Goal: Find specific page/section: Find specific page/section

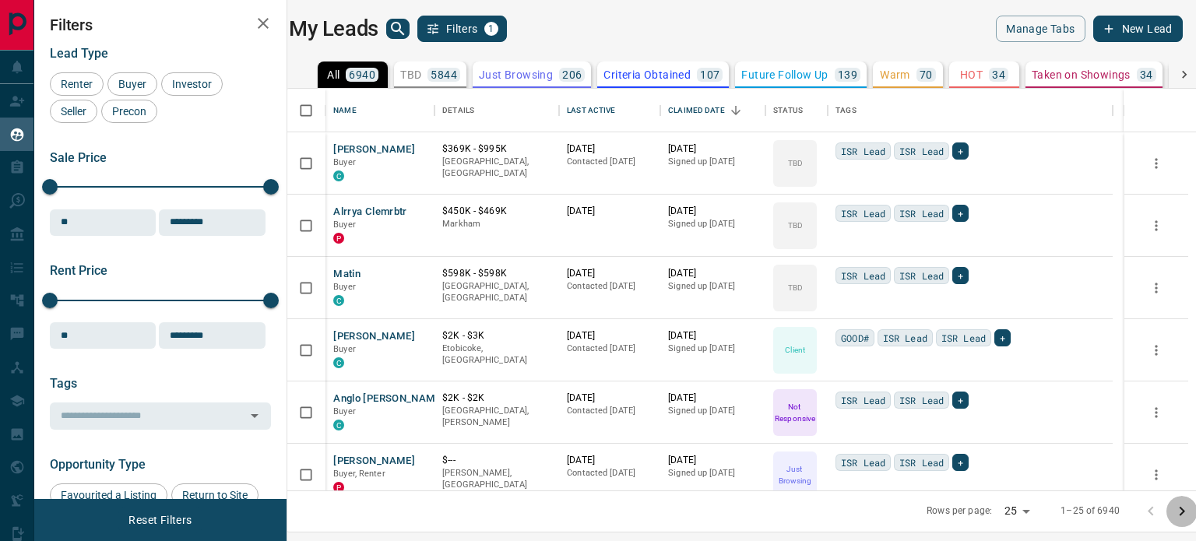
click at [1186, 509] on icon "Go to next page" at bounding box center [1182, 511] width 19 height 19
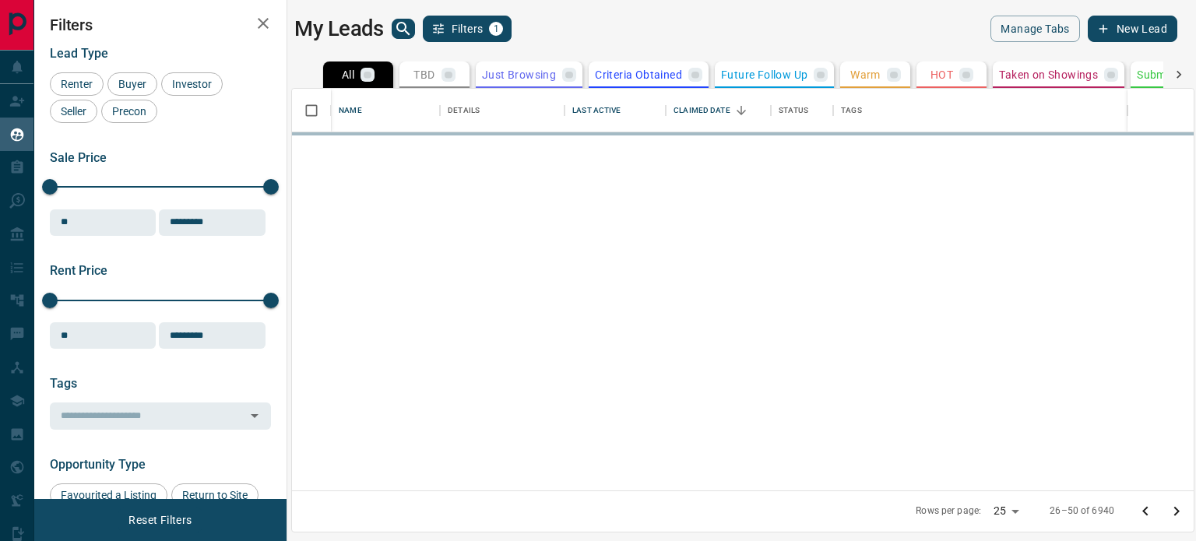
click at [1186, 509] on icon "Go to next page" at bounding box center [1177, 511] width 19 height 19
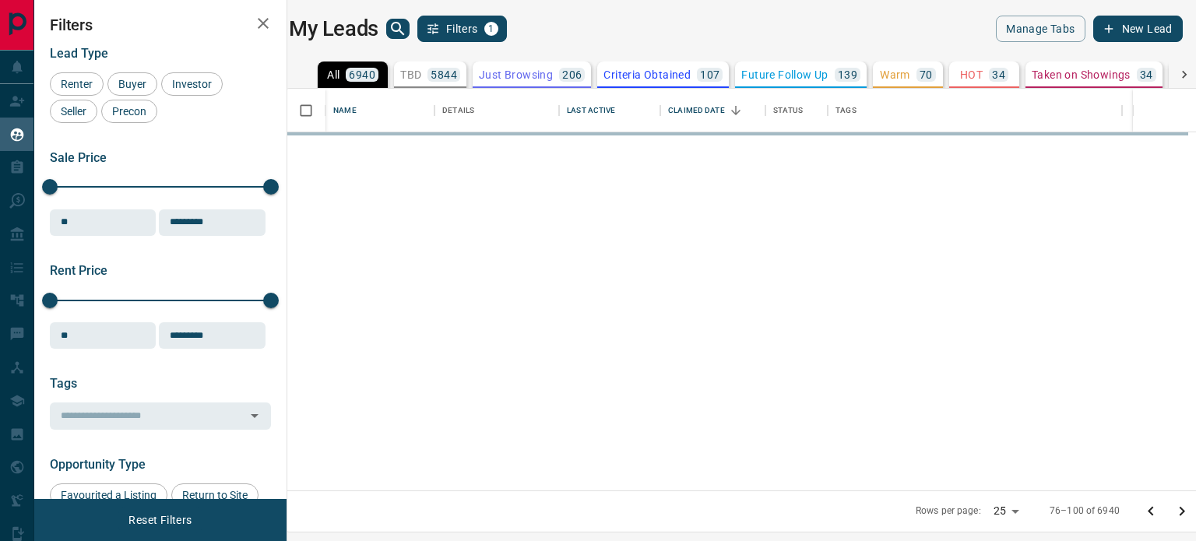
click at [1186, 509] on icon "Go to next page" at bounding box center [1182, 511] width 19 height 19
click at [1003, 508] on body "Lead Transfers Claim Leads My Leads Tasks Opportunities Deals Campaigns Automat…" at bounding box center [598, 261] width 1196 height 522
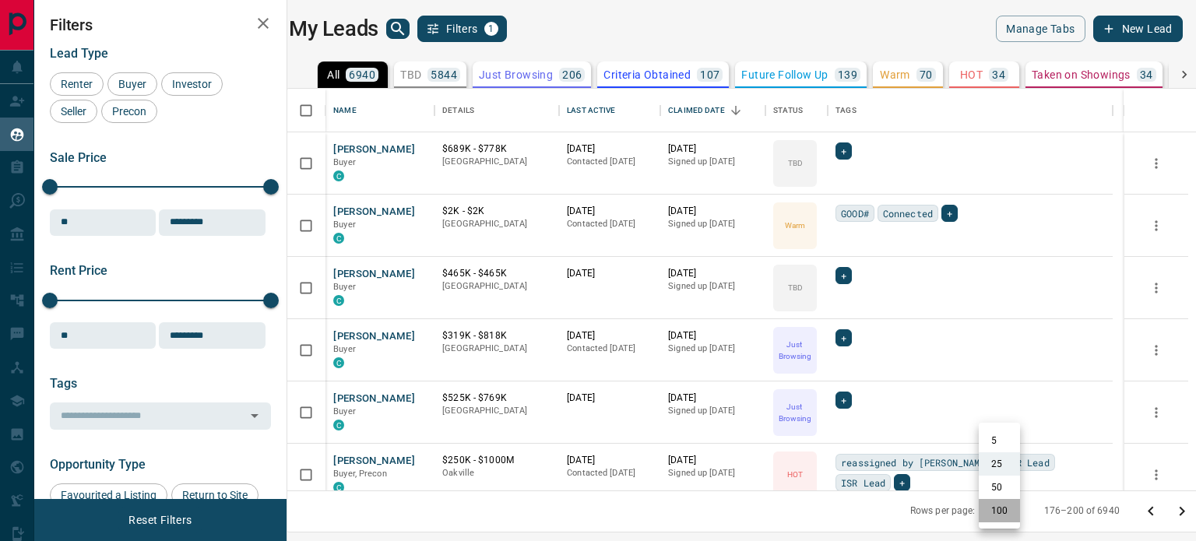
click at [1003, 510] on li "100" at bounding box center [999, 510] width 41 height 23
type input "***"
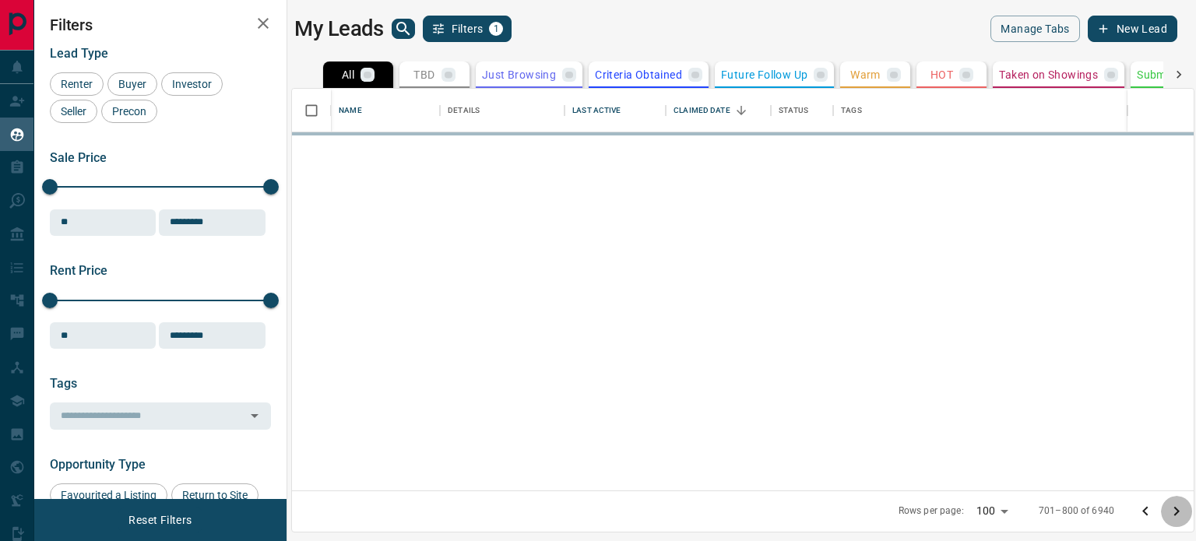
click at [1175, 510] on icon "Go to next page" at bounding box center [1177, 511] width 19 height 19
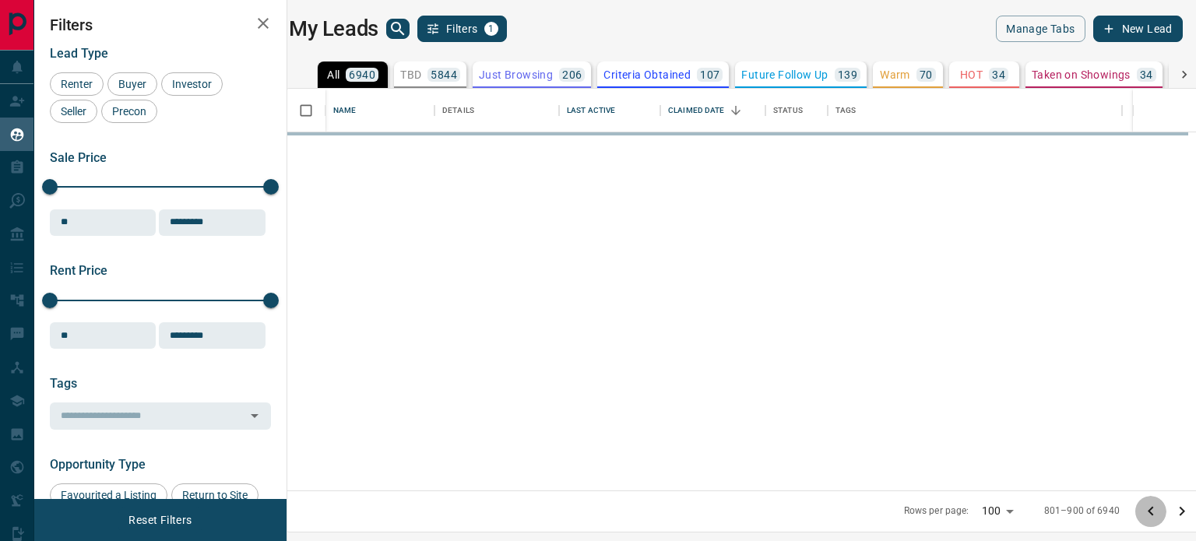
click at [1148, 513] on icon "Go to previous page" at bounding box center [1150, 511] width 5 height 9
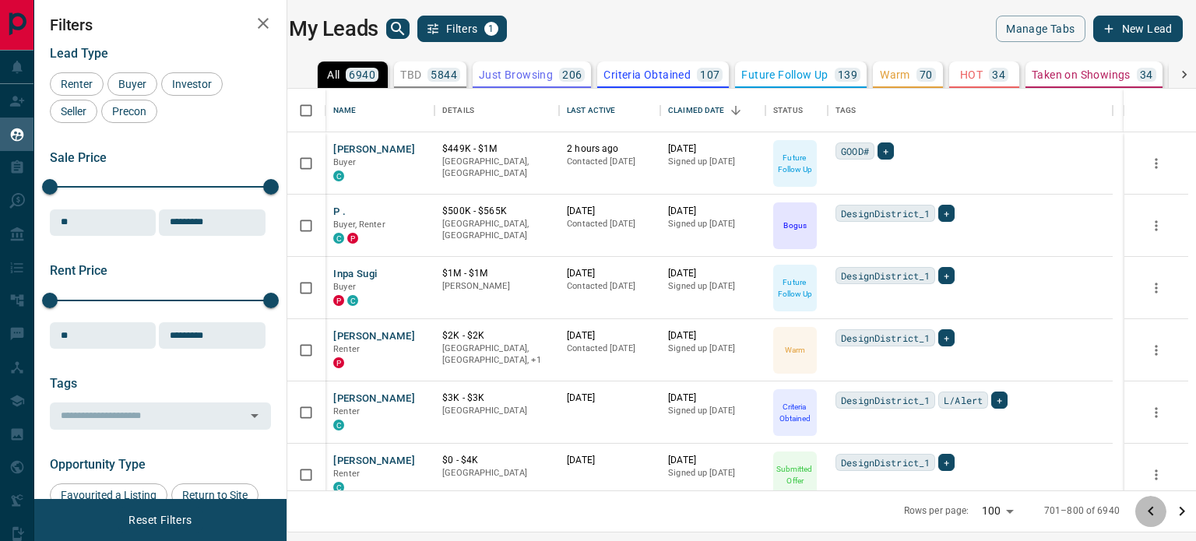
click at [1148, 513] on icon "Go to previous page" at bounding box center [1150, 511] width 5 height 9
